Goal: Contribute content: Contribute content

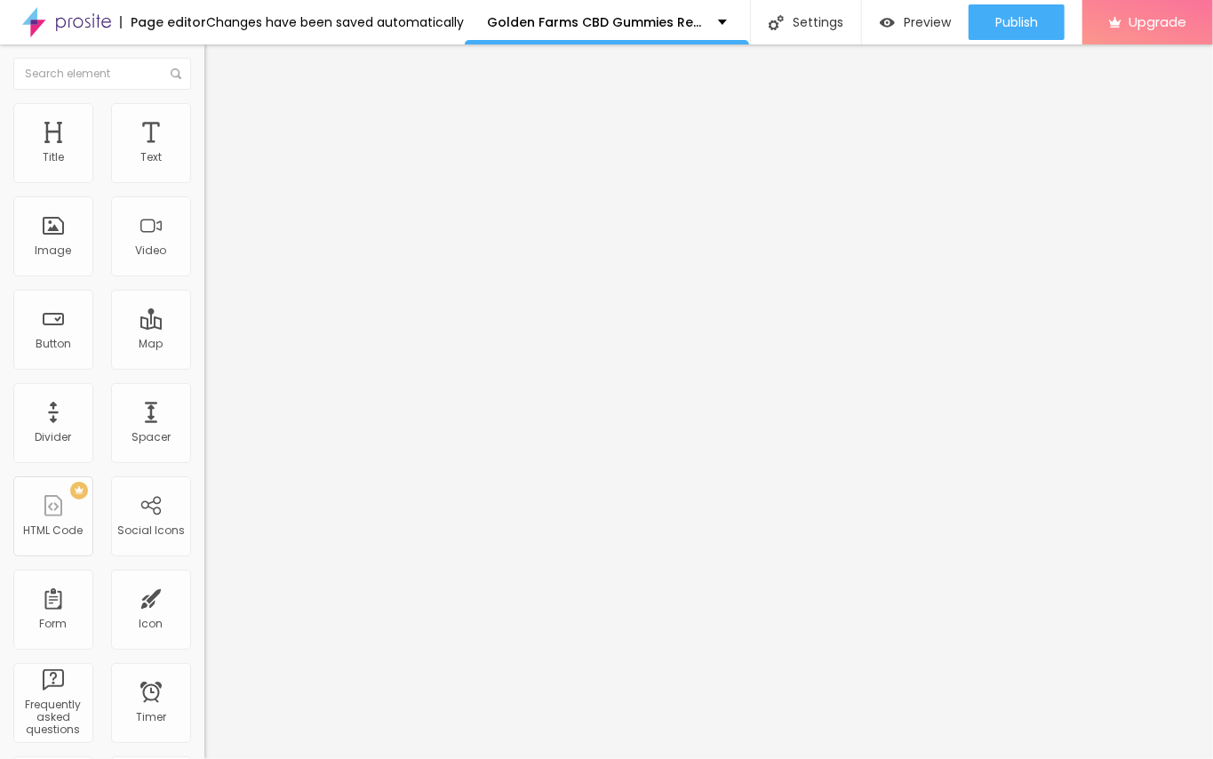
click at [204, 153] on span "Add image" at bounding box center [240, 145] width 73 height 15
click at [218, 62] on div "Edit Image" at bounding box center [264, 65] width 93 height 14
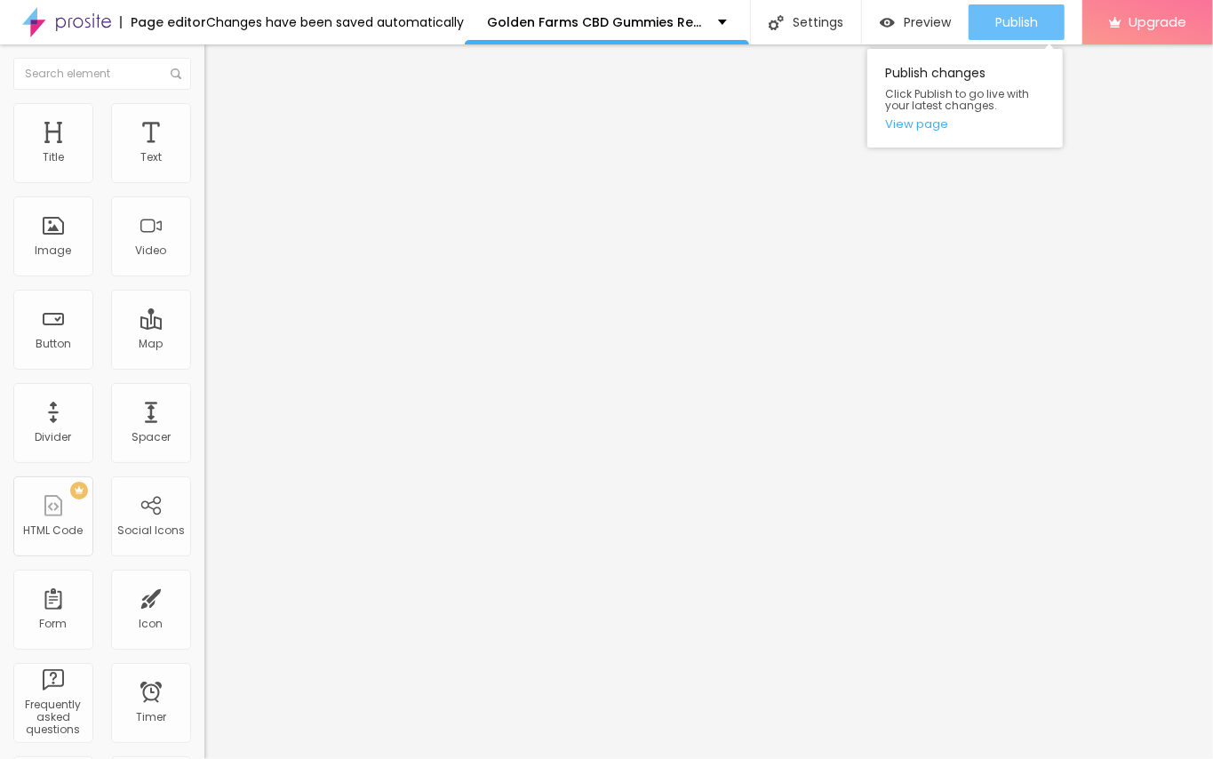
click at [1000, 15] on span "Publish" at bounding box center [1016, 22] width 43 height 14
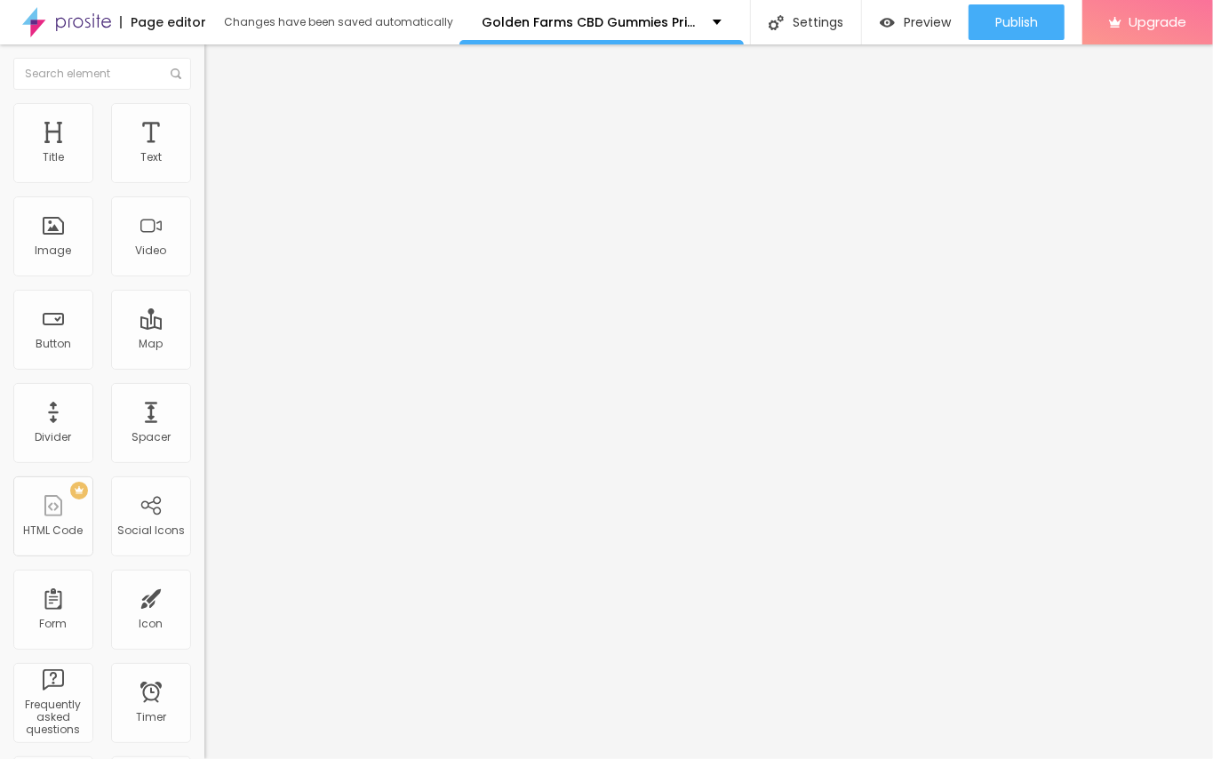
click at [204, 153] on span "Add image" at bounding box center [240, 145] width 73 height 15
click at [218, 66] on div "Edit Image" at bounding box center [264, 65] width 93 height 14
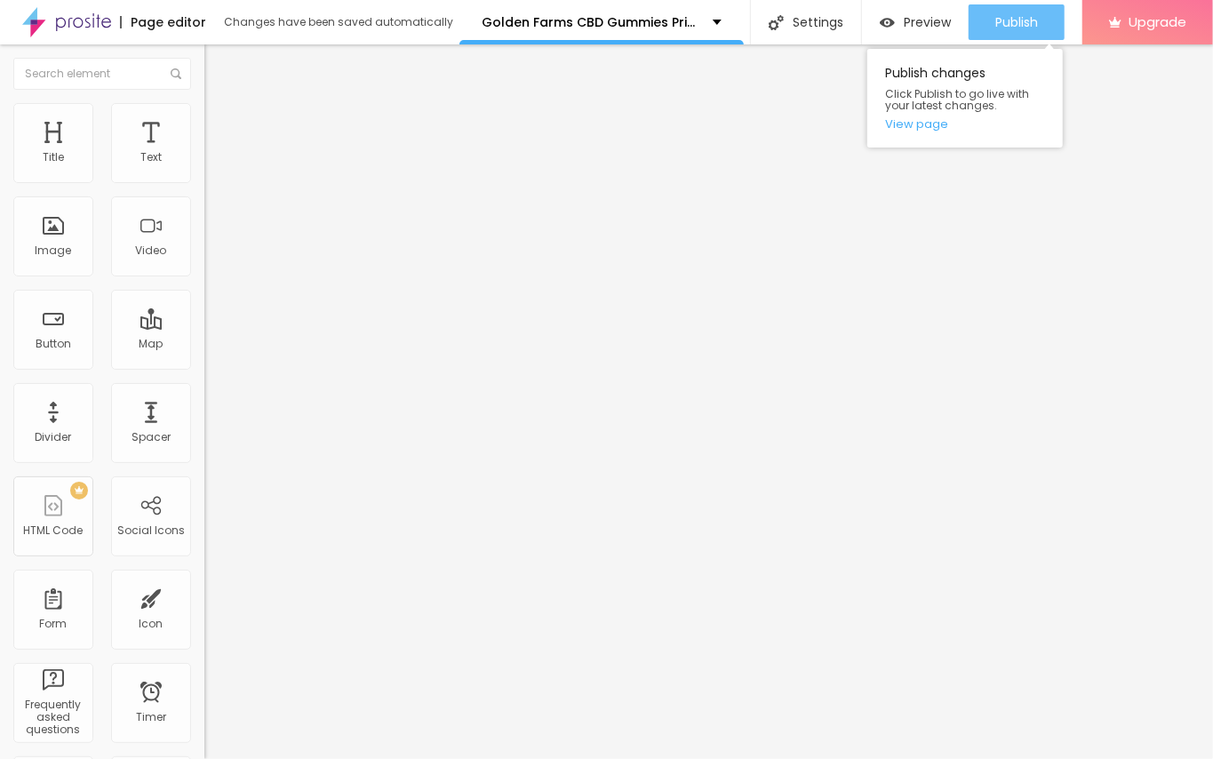
click at [996, 23] on span "Publish" at bounding box center [1016, 22] width 43 height 14
